Goal: Task Accomplishment & Management: Complete application form

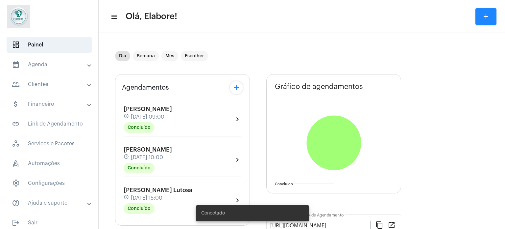
drag, startPoint x: 486, startPoint y: 15, endPoint x: 475, endPoint y: 17, distance: 11.7
click at [486, 15] on mat-icon "add" at bounding box center [486, 16] width 8 height 8
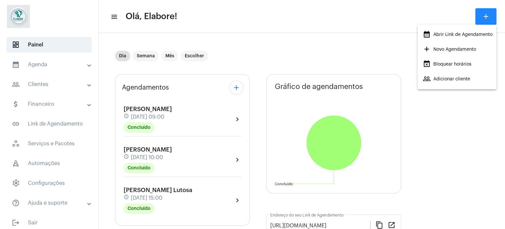
click at [37, 84] on div at bounding box center [252, 114] width 505 height 229
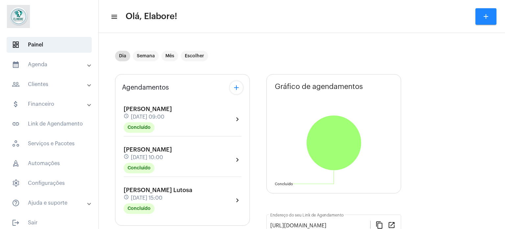
click at [44, 81] on mat-panel-title "people_outline Clientes" at bounding box center [50, 84] width 76 height 8
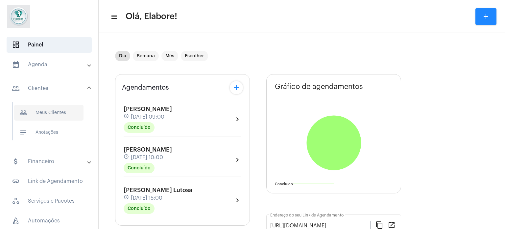
click at [43, 111] on span "people_outline Meus Clientes" at bounding box center [48, 113] width 69 height 16
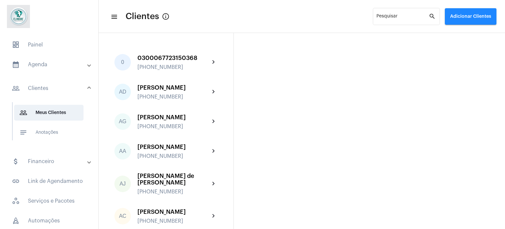
click at [472, 20] on button "Adicionar Clientes" at bounding box center [471, 16] width 52 height 16
click at [463, 34] on span "add Novo Cliente" at bounding box center [470, 35] width 38 height 12
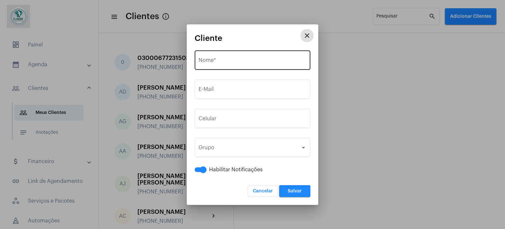
click at [232, 63] on input "Nome *" at bounding box center [253, 62] width 108 height 6
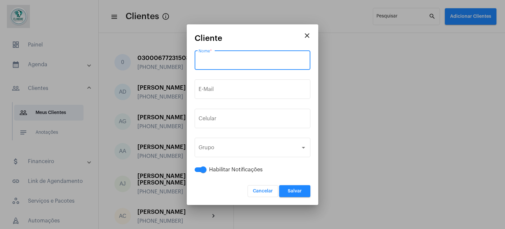
paste input "[PERSON_NAME]"
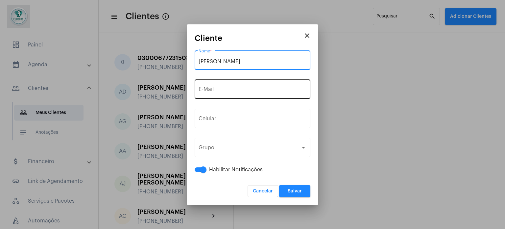
type input "[PERSON_NAME]"
click at [226, 89] on input "E-Mail" at bounding box center [253, 90] width 108 height 6
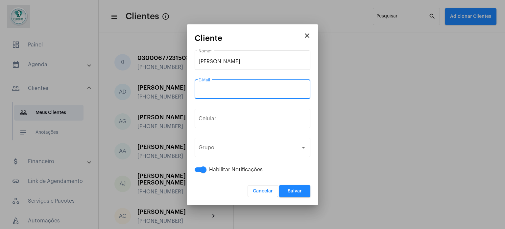
paste input "77988023014"
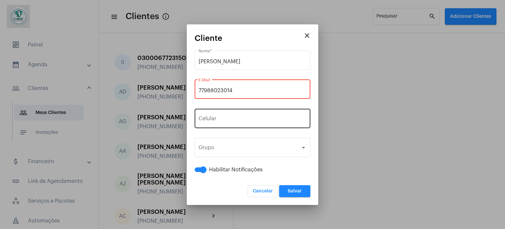
type input "77988023014"
click at [235, 118] on input "tel" at bounding box center [253, 120] width 108 height 6
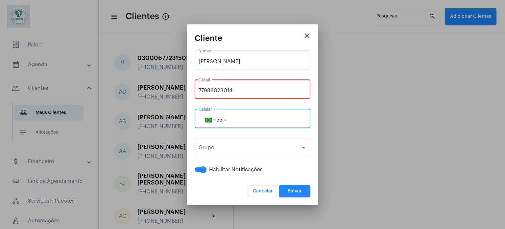
paste input "77988023014"
type input "77988023014"
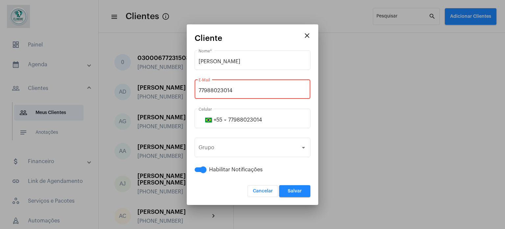
drag, startPoint x: 246, startPoint y: 89, endPoint x: 189, endPoint y: 83, distance: 57.3
click at [189, 83] on mat-dialog-container "close Cliente [PERSON_NAME] pagotto Nome * 77988023014 E-Mail [PHONE_NUMBER] Ce…" at bounding box center [253, 114] width 132 height 180
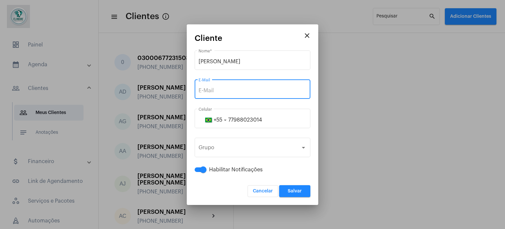
click at [296, 190] on span "Salvar" at bounding box center [295, 190] width 14 height 5
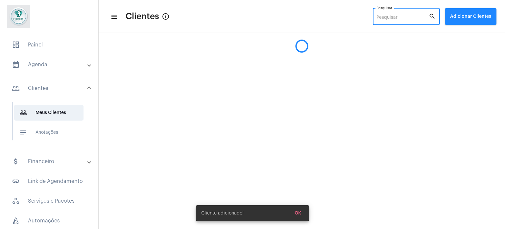
click at [402, 18] on input "Pesquisar" at bounding box center [403, 17] width 52 height 5
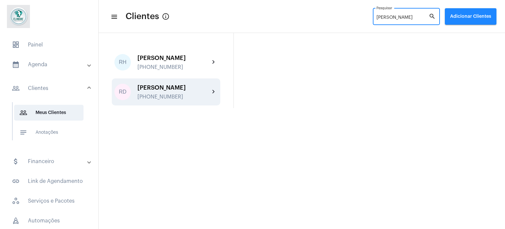
type input "[PERSON_NAME]"
click at [188, 91] on div "[PERSON_NAME]" at bounding box center [173, 87] width 72 height 7
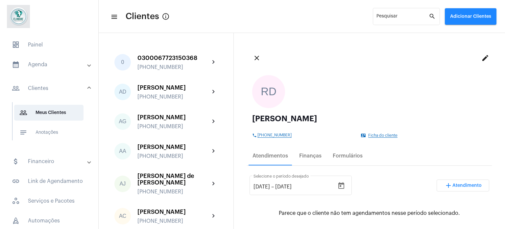
click at [375, 135] on span "Ficha do cliente" at bounding box center [382, 135] width 29 height 4
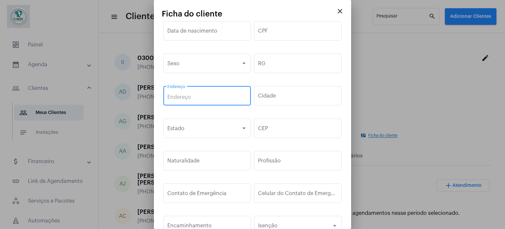
click at [198, 96] on input "Endereço" at bounding box center [207, 97] width 80 height 6
paste input "[STREET_ADDRESS], residencial [GEOGRAPHIC_DATA]"
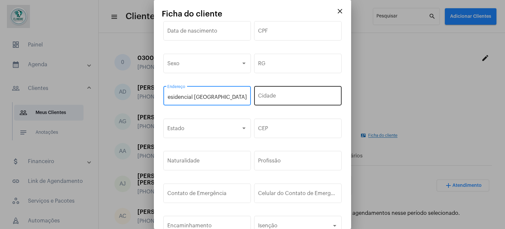
type input "[STREET_ADDRESS], residencial [GEOGRAPHIC_DATA]"
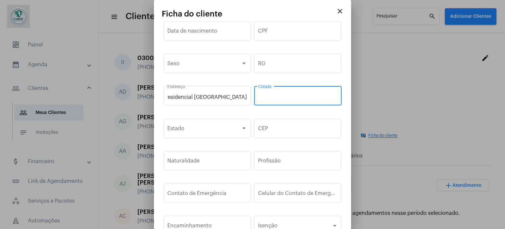
drag, startPoint x: 293, startPoint y: 94, endPoint x: 267, endPoint y: 104, distance: 27.7
click at [292, 94] on input "Cidade" at bounding box center [298, 97] width 80 height 6
type input "Sim"
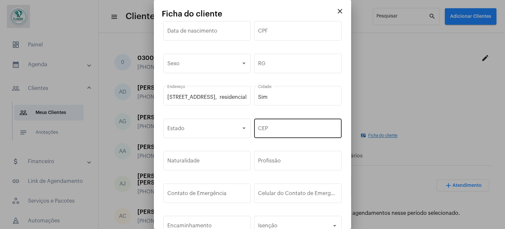
click at [268, 133] on div "CEP" at bounding box center [298, 127] width 80 height 21
paste input "44.082-400"
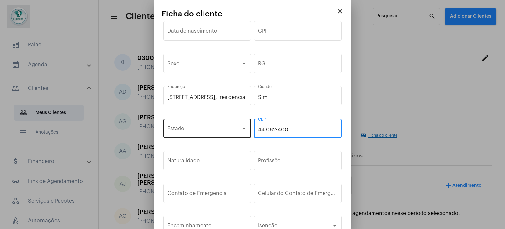
type input "44.082-400"
click at [225, 130] on span at bounding box center [204, 130] width 74 height 6
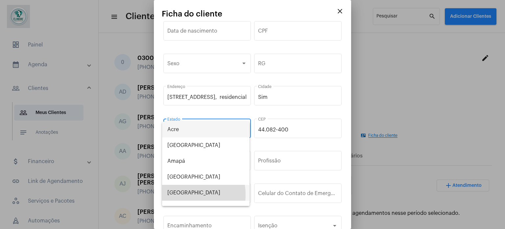
click at [182, 194] on span "[GEOGRAPHIC_DATA]" at bounding box center [205, 193] width 77 height 16
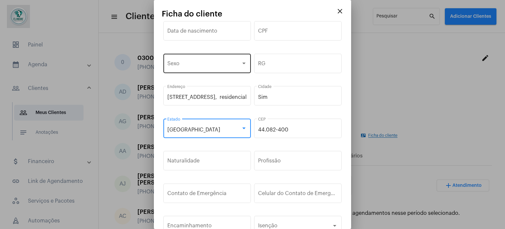
click at [215, 70] on div "Sexo" at bounding box center [207, 62] width 80 height 21
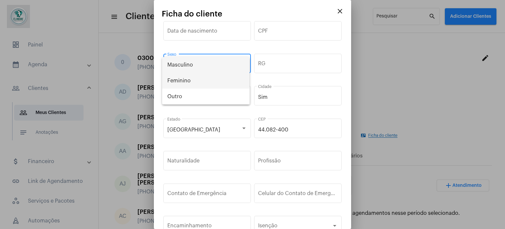
click at [188, 80] on span "Feminino" at bounding box center [205, 81] width 77 height 16
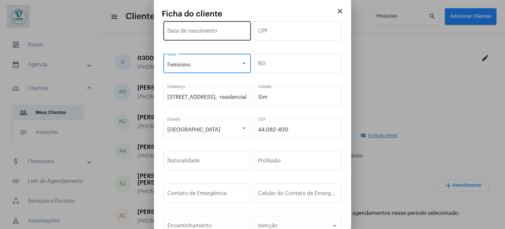
click at [213, 33] on input "Data de nascimento" at bounding box center [207, 32] width 80 height 6
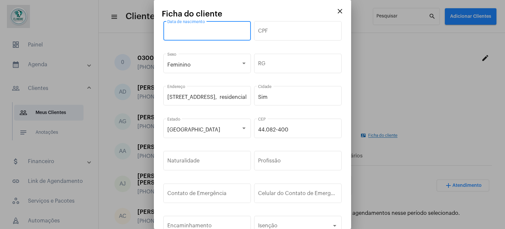
paste input "[DATE]"
click at [183, 33] on input "[DATE]" at bounding box center [207, 32] width 80 height 6
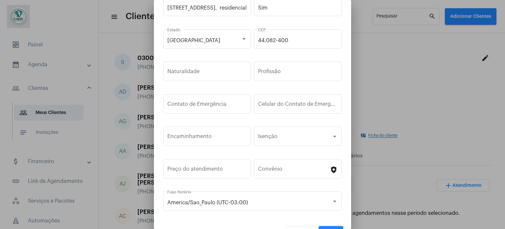
scroll to position [99, 0]
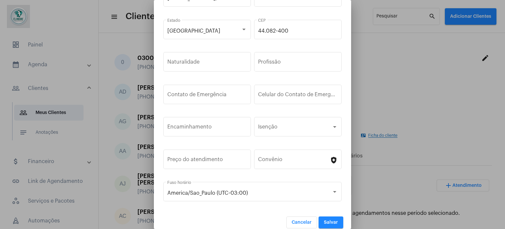
type input "[DATE]"
click at [327, 221] on span "Salvar" at bounding box center [331, 222] width 14 height 5
